Goal: Task Accomplishment & Management: Complete application form

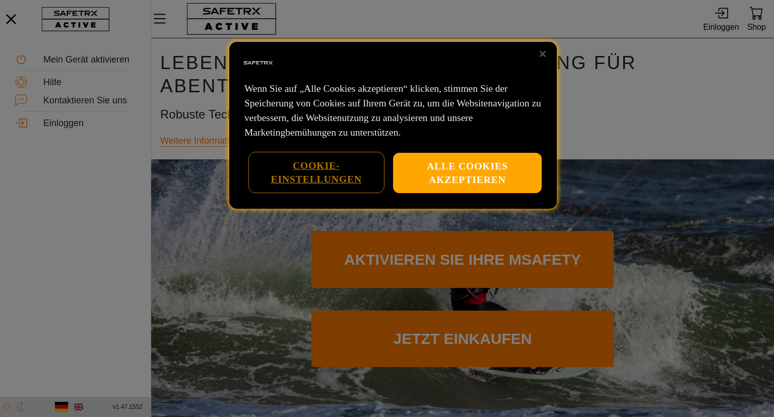
click at [300, 168] on button "Cookie-Einstellungen" at bounding box center [316, 173] width 134 height 40
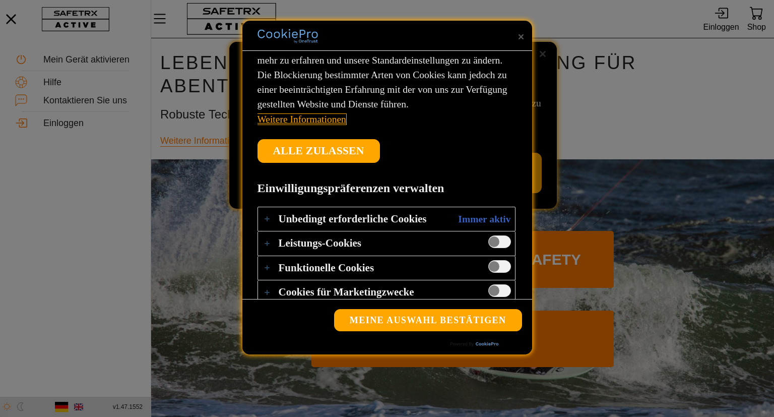
scroll to position [194, 0]
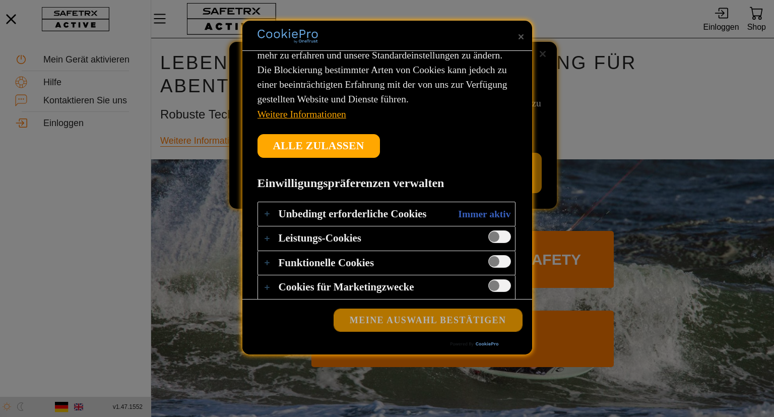
click at [405, 323] on button "Meine Auswahl bestätigen" at bounding box center [428, 320] width 188 height 22
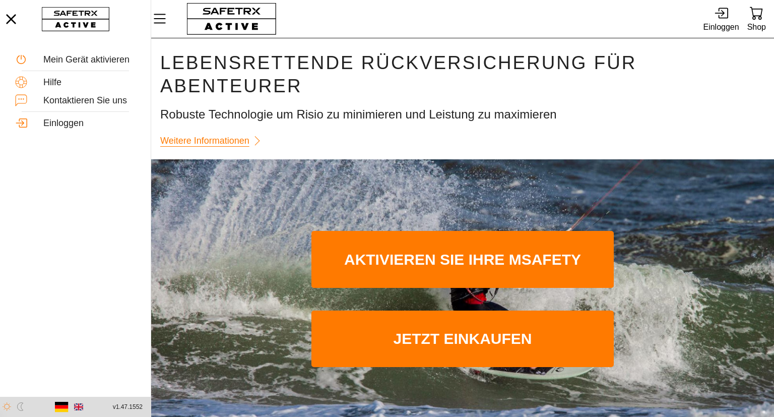
scroll to position [0, 0]
click at [90, 65] on div "Mein Gerät aktivieren" at bounding box center [75, 59] width 126 height 18
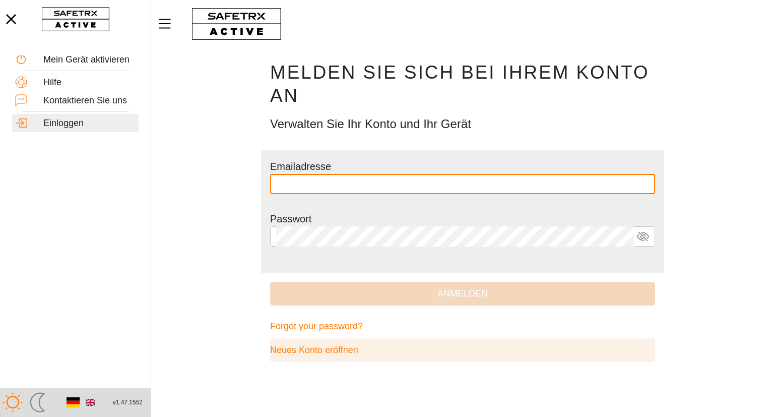
click at [310, 347] on span "Neues Konto eröffnen" at bounding box center [314, 350] width 88 height 16
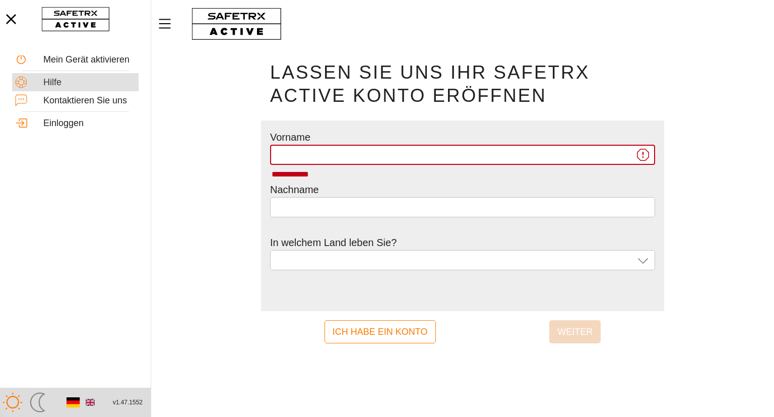
click at [61, 84] on div "Hilfe" at bounding box center [89, 82] width 92 height 11
